Goal: Task Accomplishment & Management: Complete application form

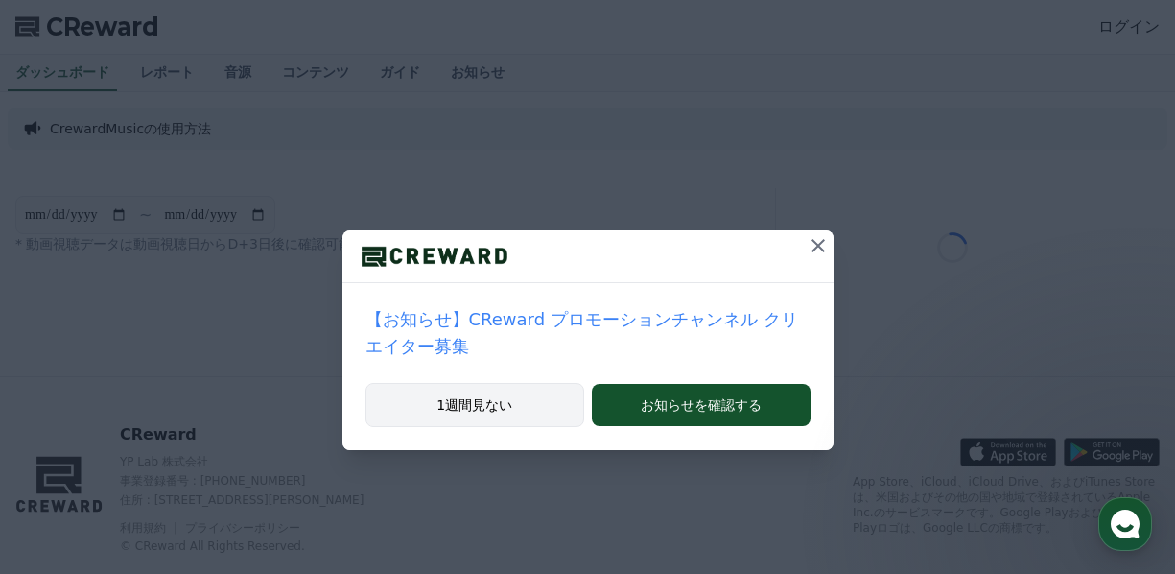
click at [477, 383] on button "1週間見ない" at bounding box center [475, 405] width 220 height 44
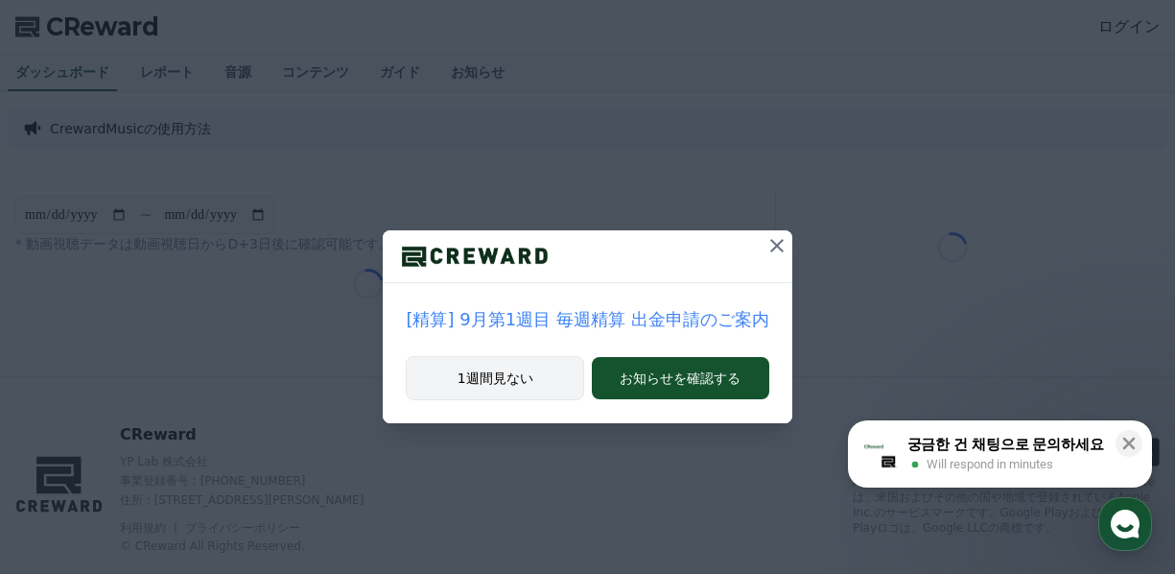
click at [483, 368] on button "1週間見ない" at bounding box center [495, 378] width 178 height 44
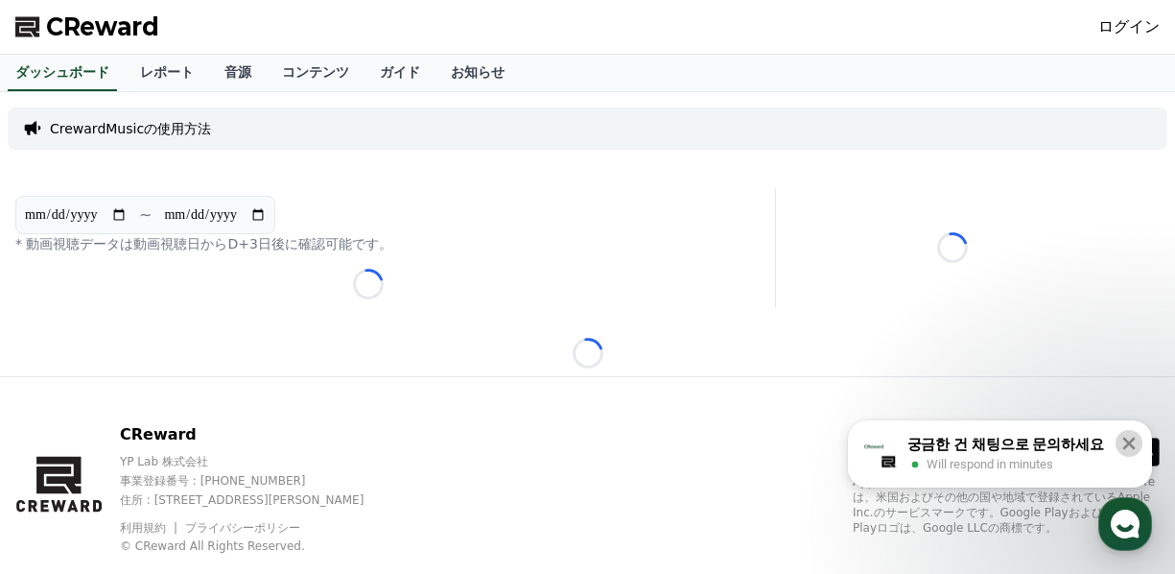
click at [1135, 434] on icon at bounding box center [1128, 443] width 19 height 19
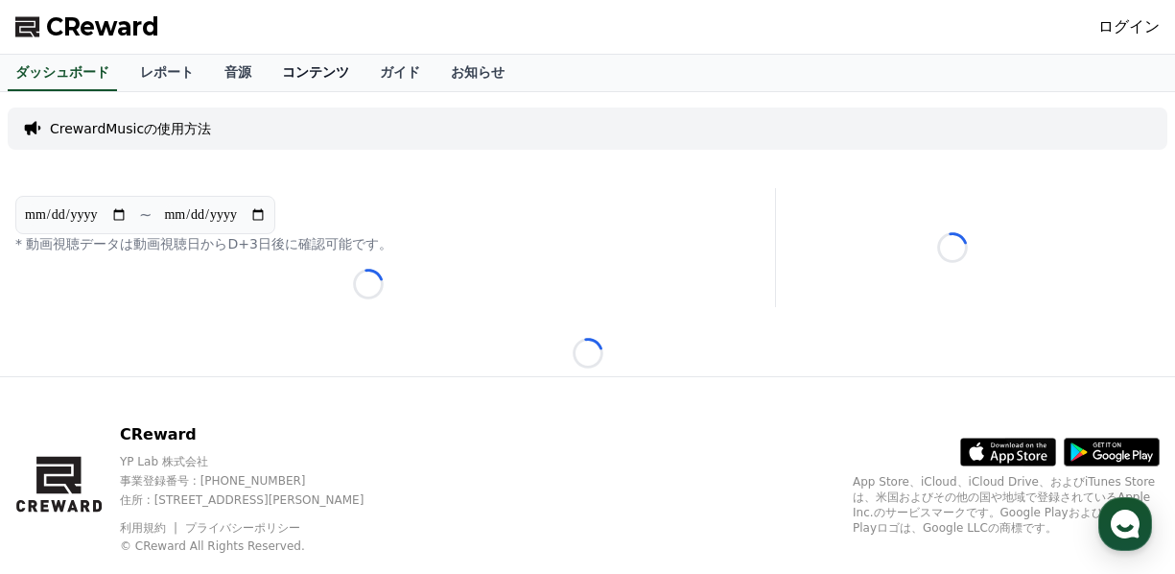
click at [281, 71] on link "コンテンツ" at bounding box center [316, 73] width 98 height 36
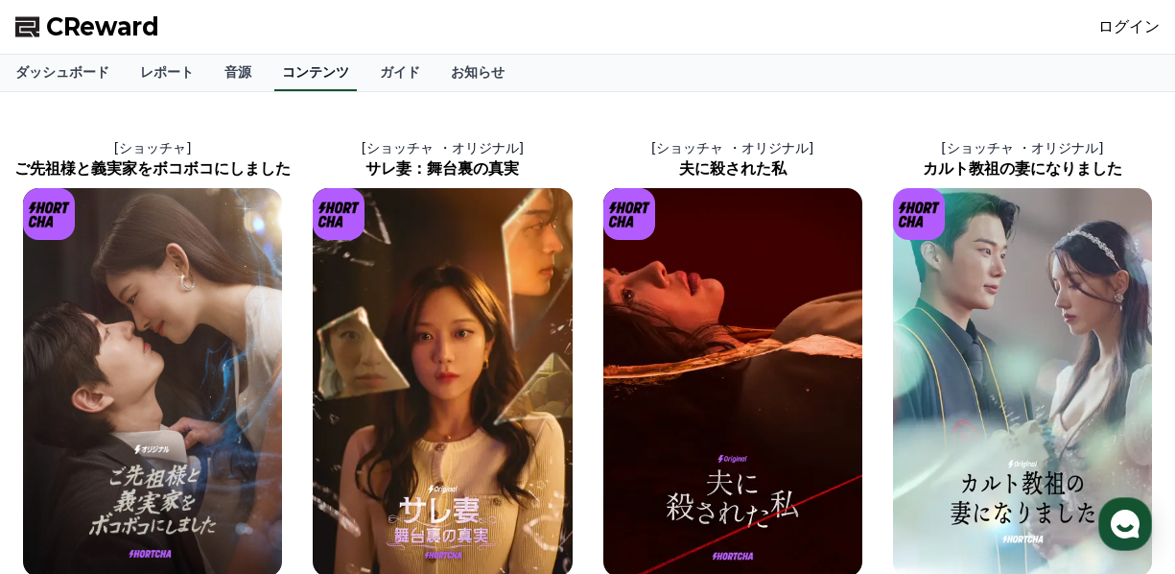
click at [281, 71] on link "コンテンツ" at bounding box center [315, 73] width 82 height 36
click at [65, 71] on link "ダッシュボード" at bounding box center [62, 73] width 125 height 36
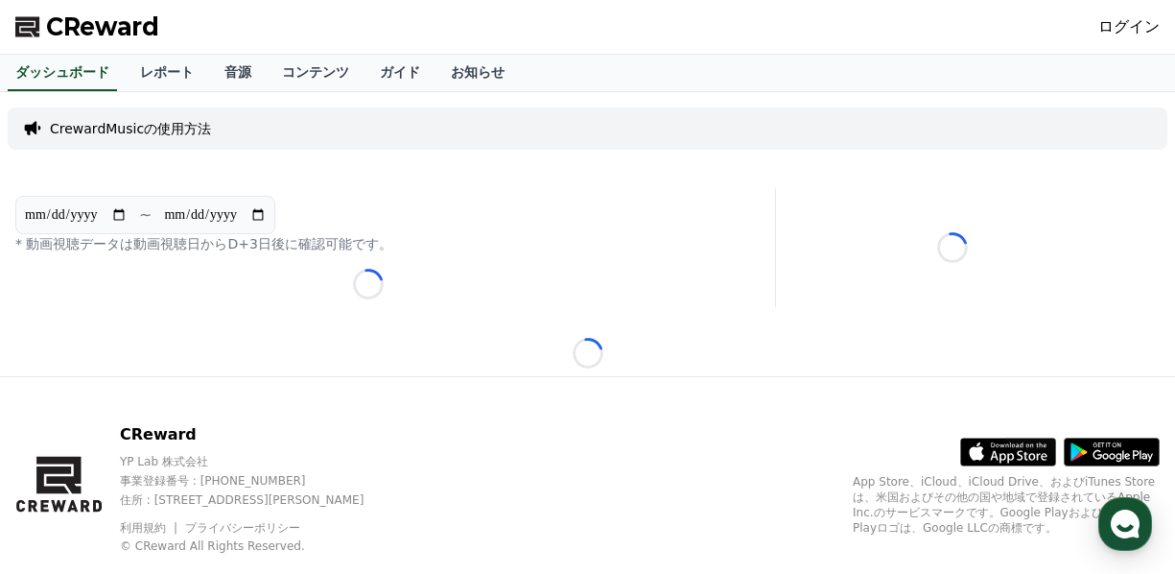
click at [98, 120] on p "CrewardMusicの使用方法" at bounding box center [130, 128] width 161 height 19
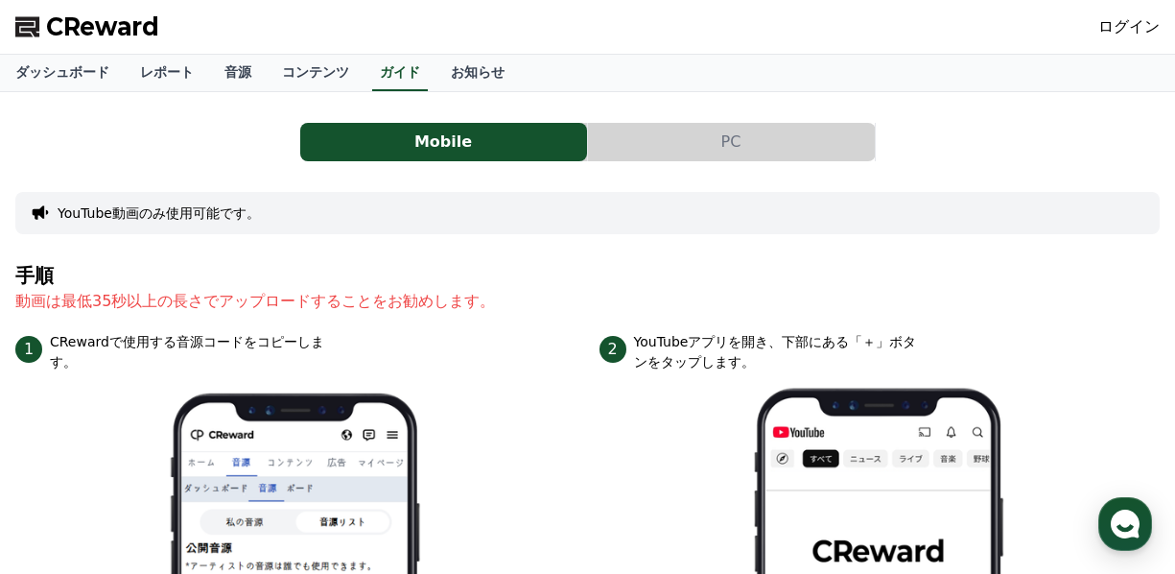
scroll to position [5, 0]
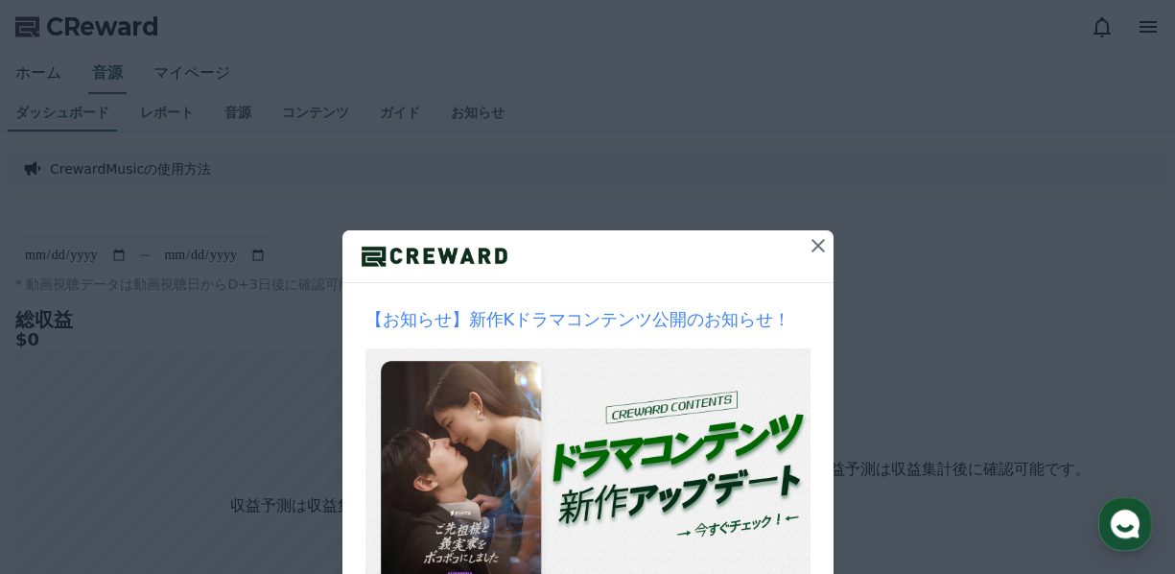
click at [810, 242] on icon at bounding box center [818, 245] width 23 height 23
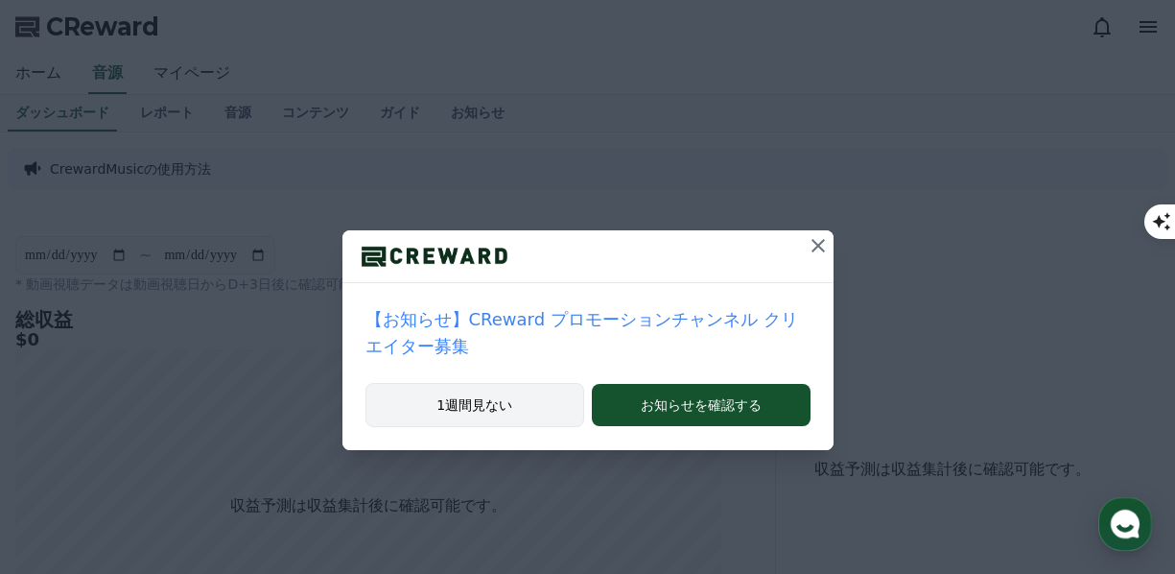
click at [477, 383] on button "1週間見ない" at bounding box center [475, 405] width 220 height 44
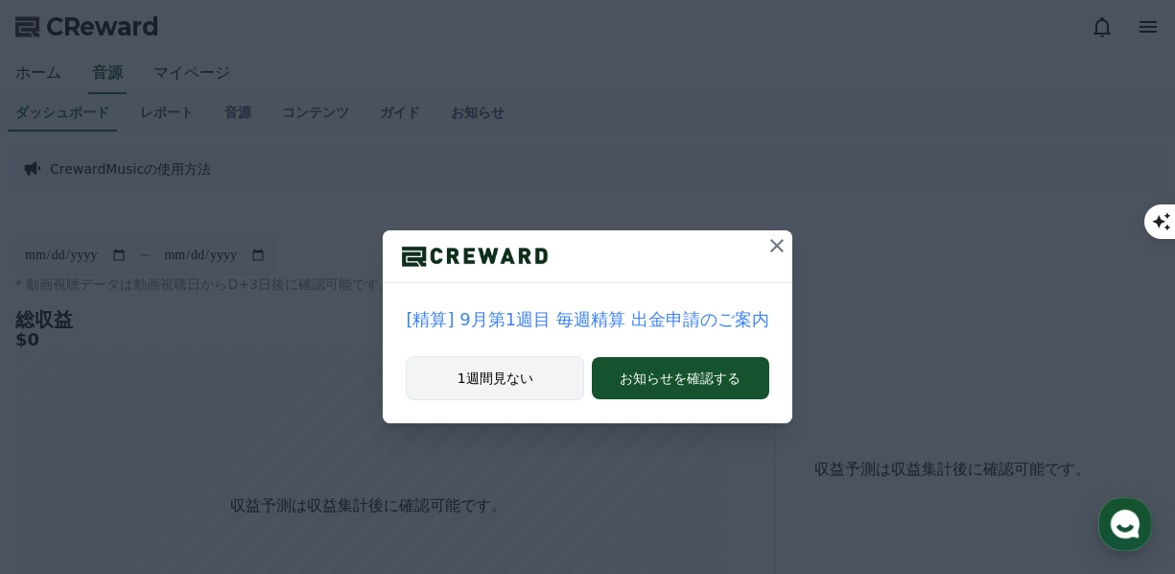
click at [512, 375] on button "1週間見ない" at bounding box center [495, 378] width 178 height 44
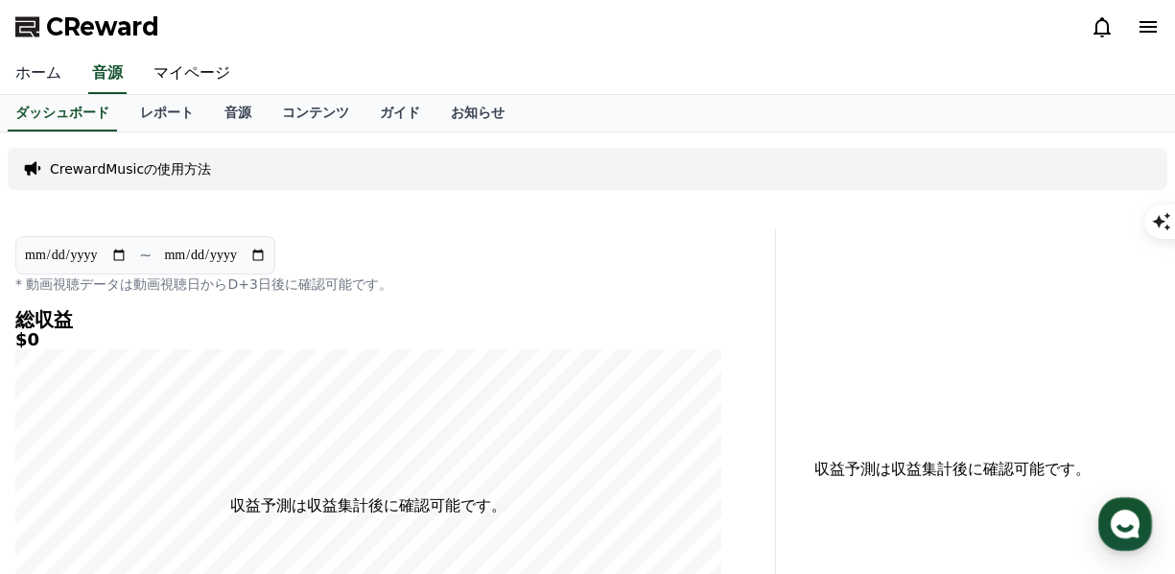
click at [48, 79] on link "ホーム" at bounding box center [38, 74] width 77 height 40
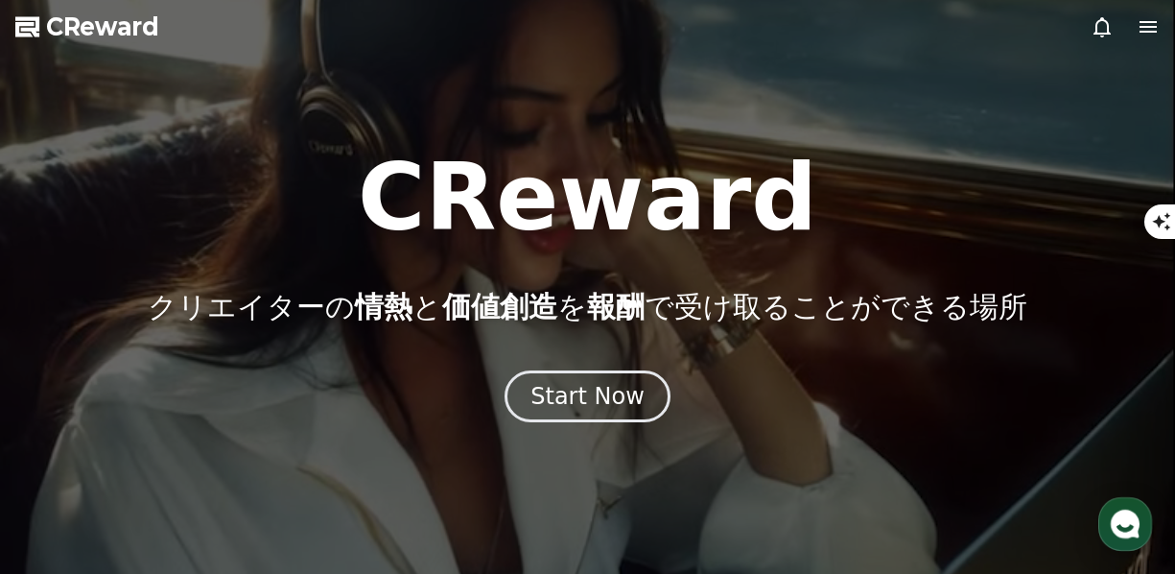
click at [110, 14] on span "CReward" at bounding box center [102, 27] width 113 height 31
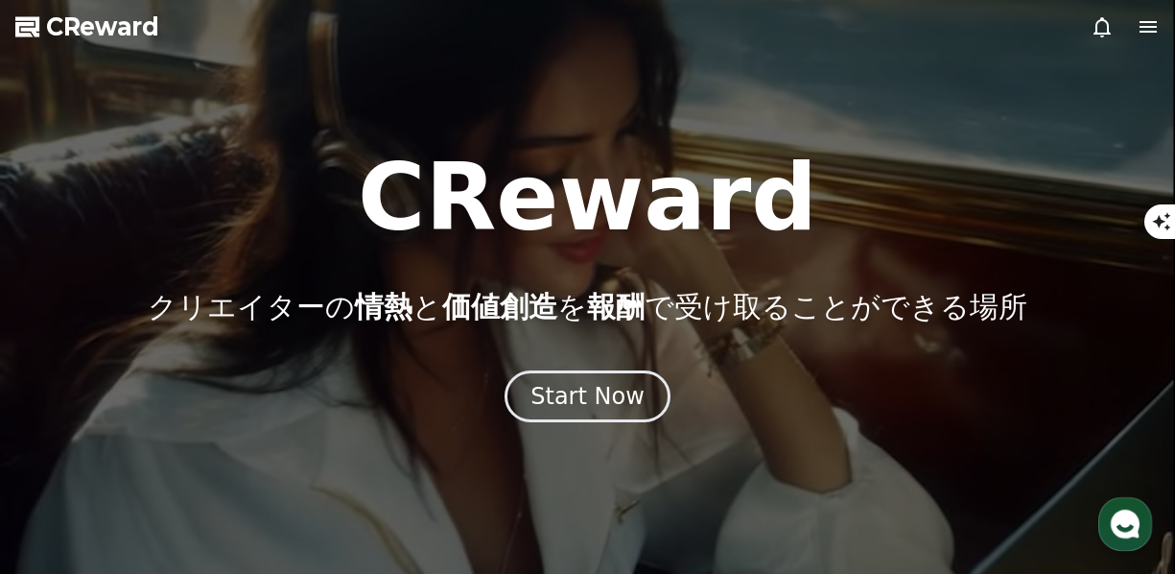
click at [110, 14] on span "CReward" at bounding box center [102, 27] width 113 height 31
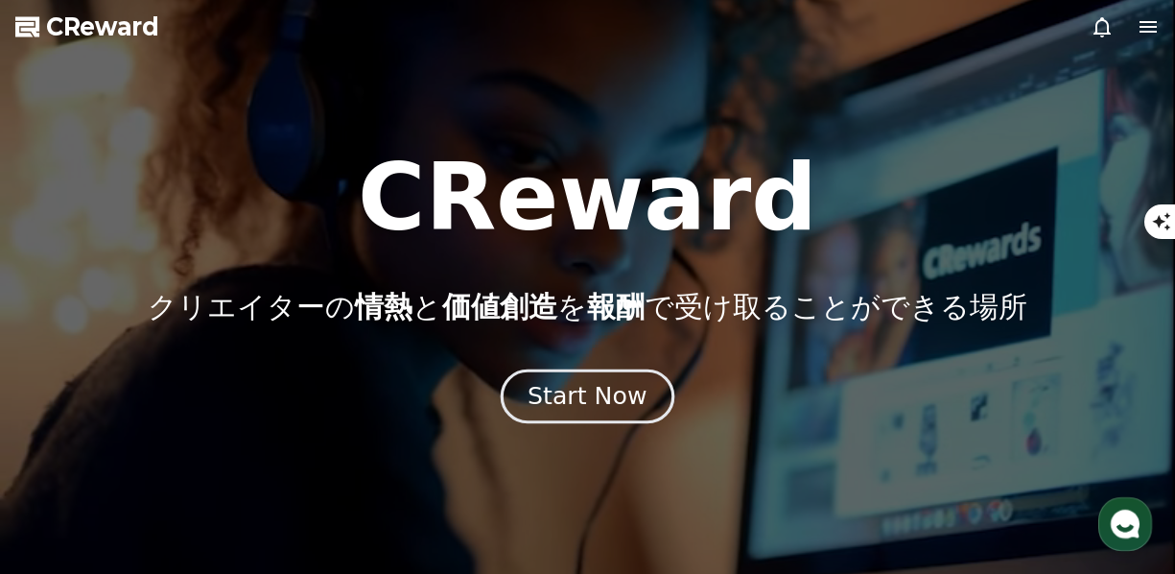
click at [553, 387] on div "Start Now" at bounding box center [587, 396] width 119 height 33
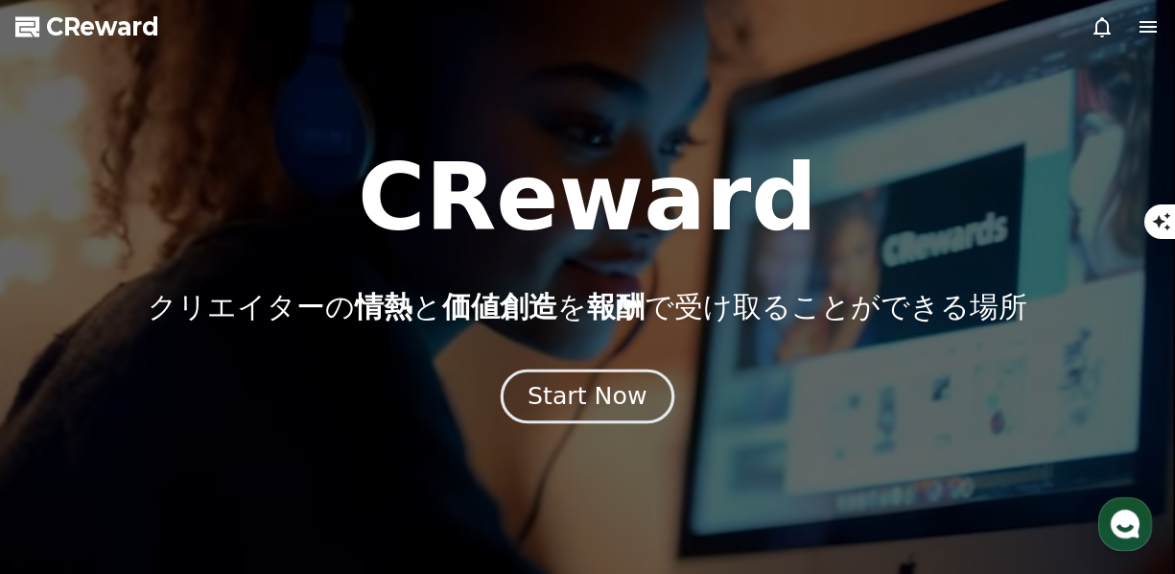
click at [553, 387] on div "Start Now" at bounding box center [587, 396] width 119 height 33
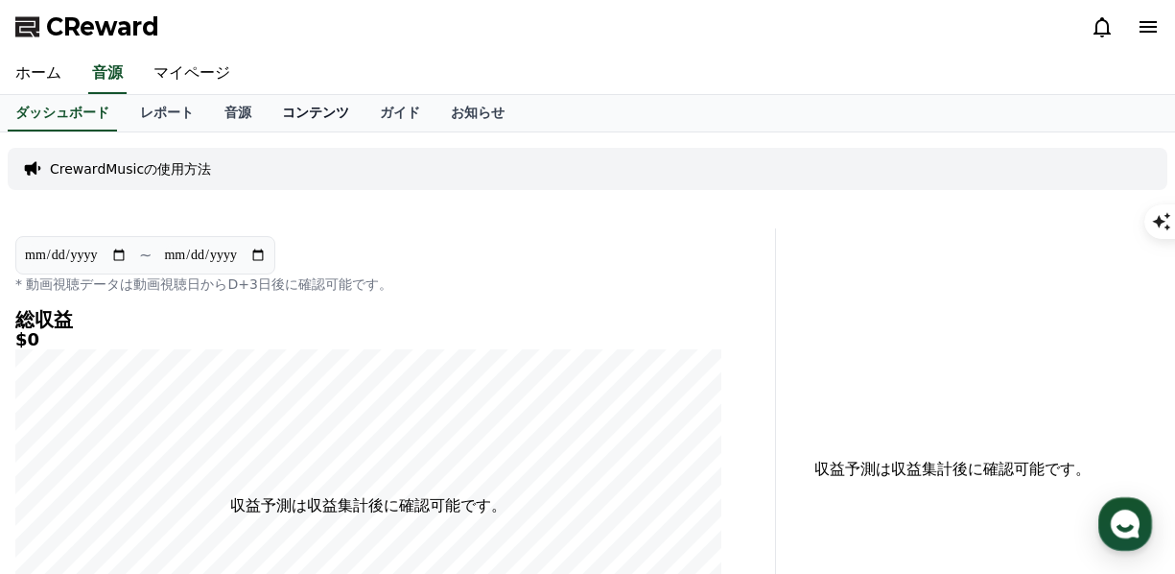
click at [298, 121] on link "コンテンツ" at bounding box center [316, 113] width 98 height 36
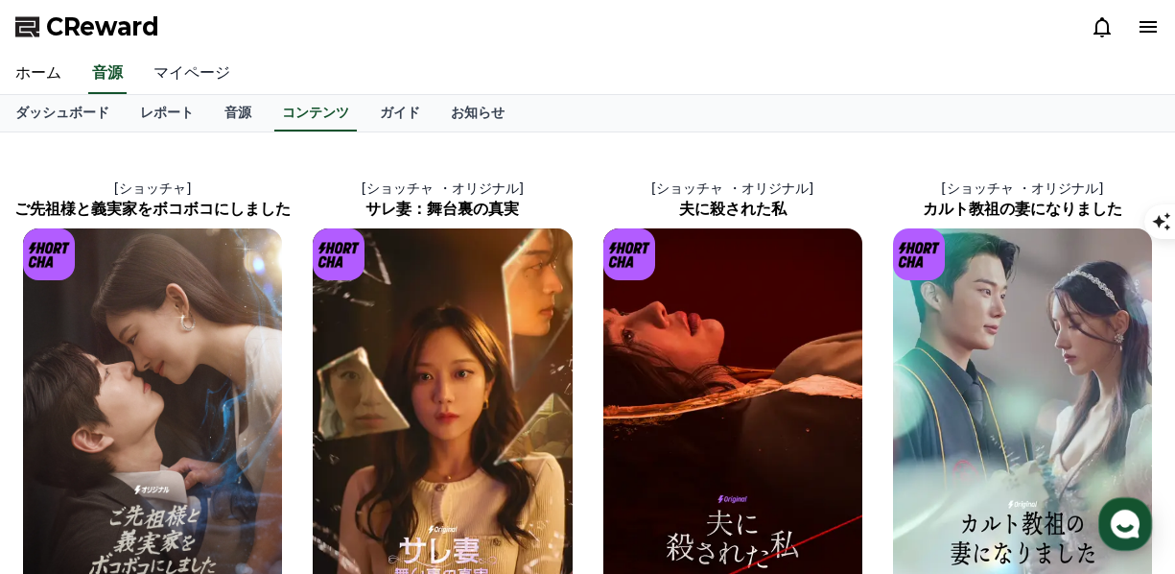
click at [160, 69] on link "マイページ" at bounding box center [191, 74] width 107 height 40
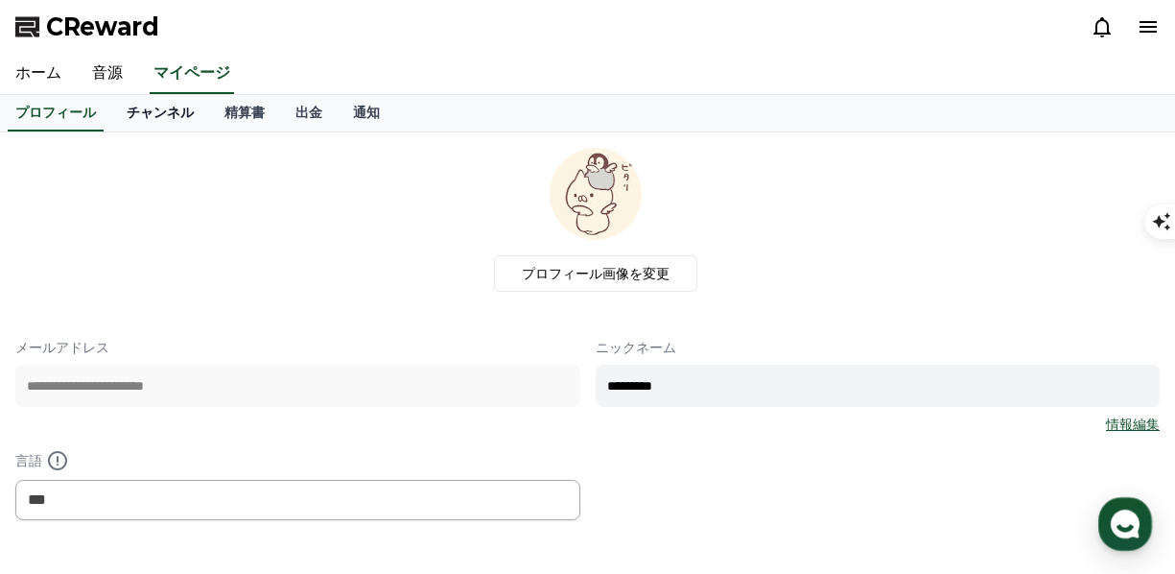
click at [124, 112] on link "チャンネル" at bounding box center [160, 113] width 98 height 36
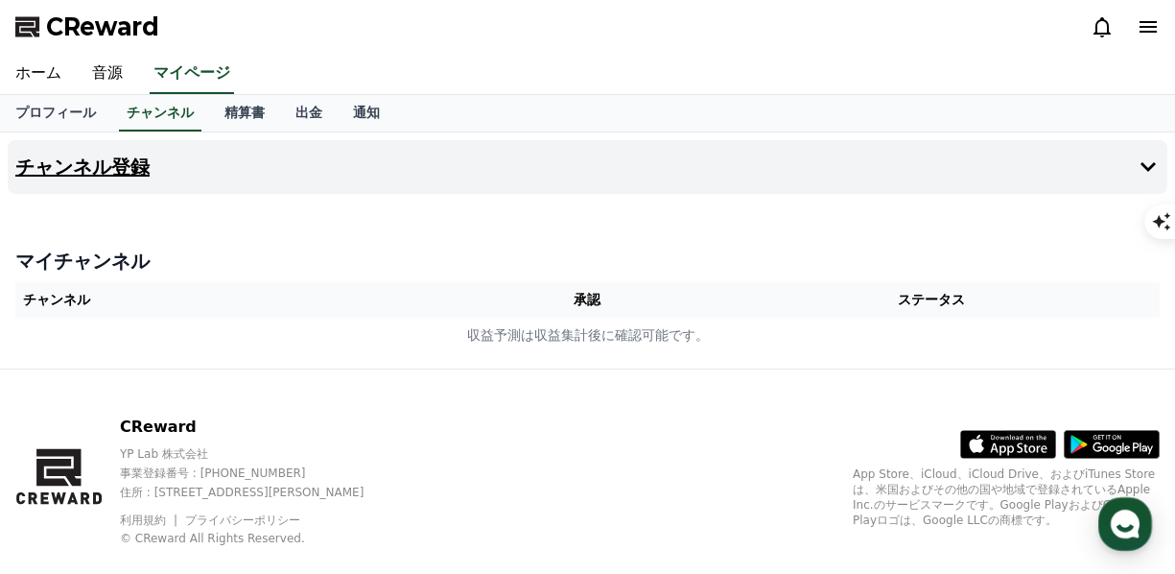
click at [115, 166] on h4 "チャンネル登録" at bounding box center [82, 166] width 134 height 21
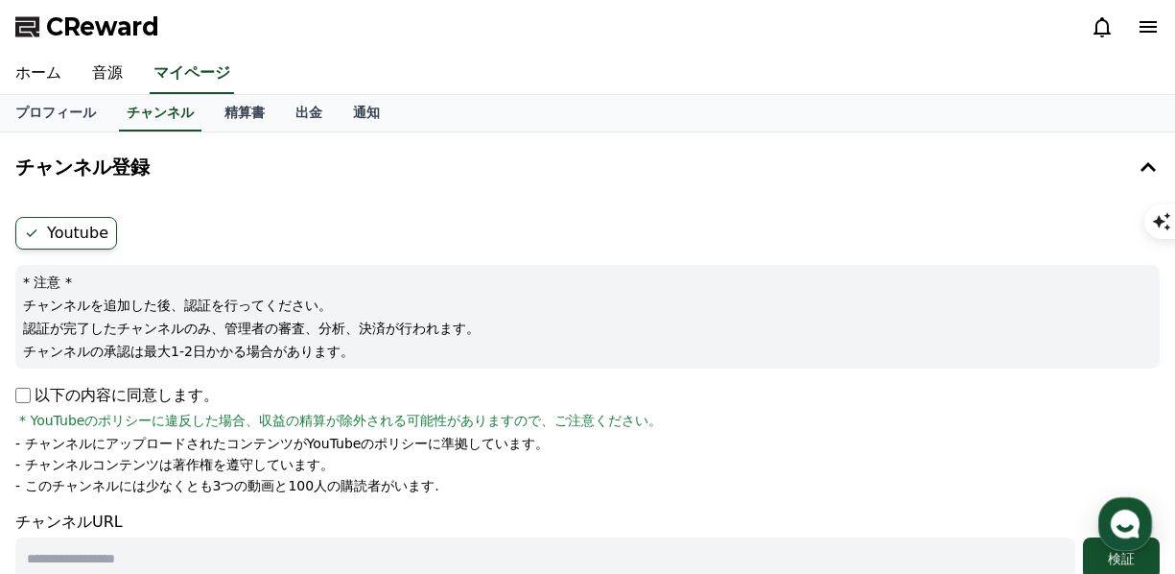
click at [31, 388] on p "以下の内容に同意します。" at bounding box center [116, 395] width 203 height 23
click at [360, 560] on input "text" at bounding box center [545, 558] width 1060 height 42
